Goal: Task Accomplishment & Management: Use online tool/utility

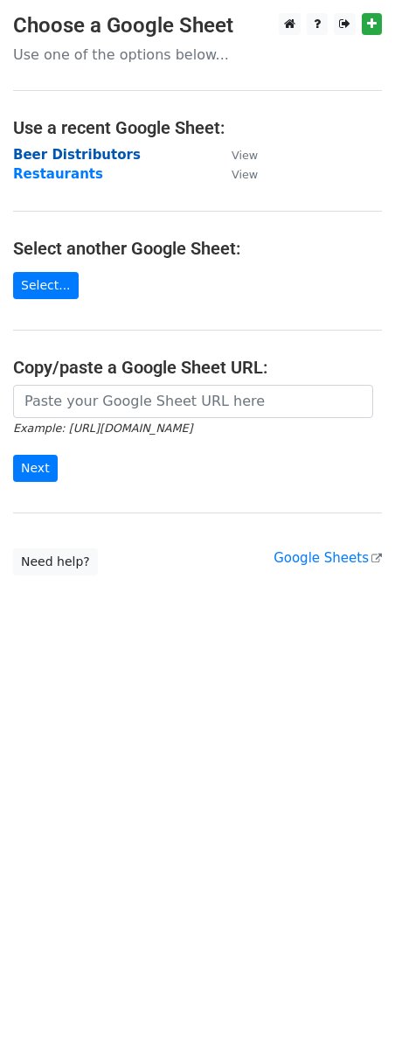
click at [74, 157] on strong "Beer Distributors" at bounding box center [77, 155] width 128 height 16
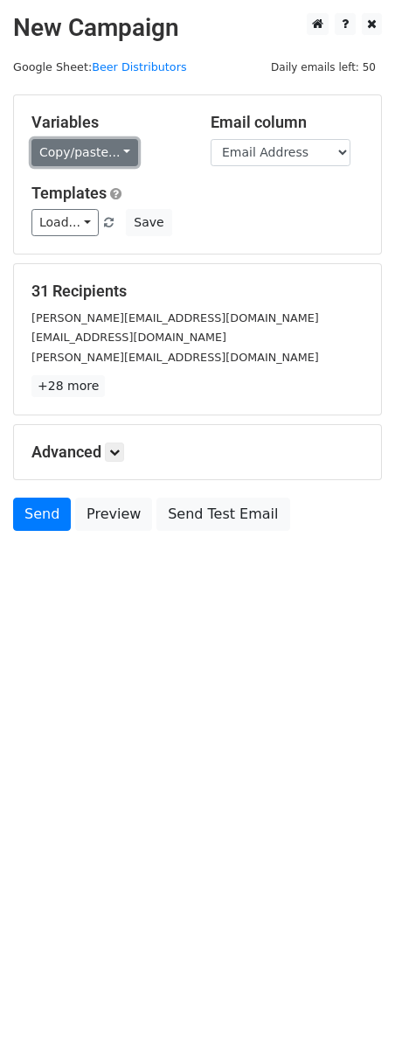
click at [75, 152] on link "Copy/paste..." at bounding box center [84, 152] width 107 height 27
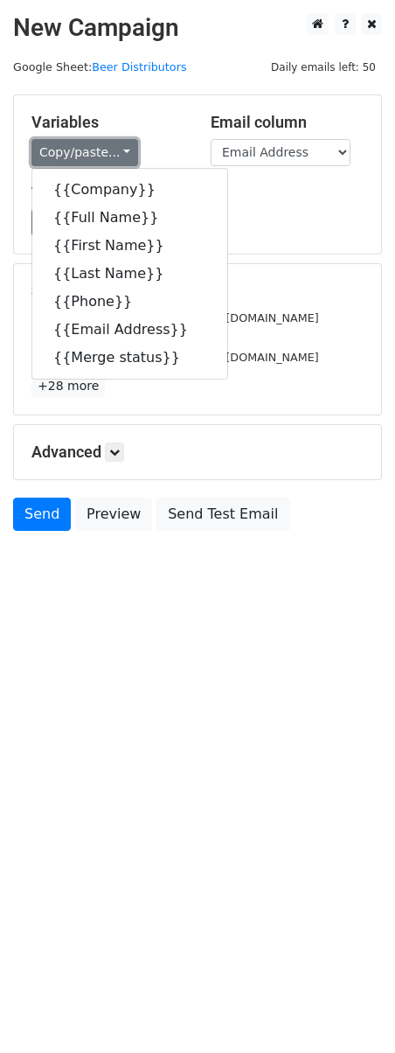
click at [75, 152] on link "Copy/paste..." at bounding box center [84, 152] width 107 height 27
